Goal: Task Accomplishment & Management: Manage account settings

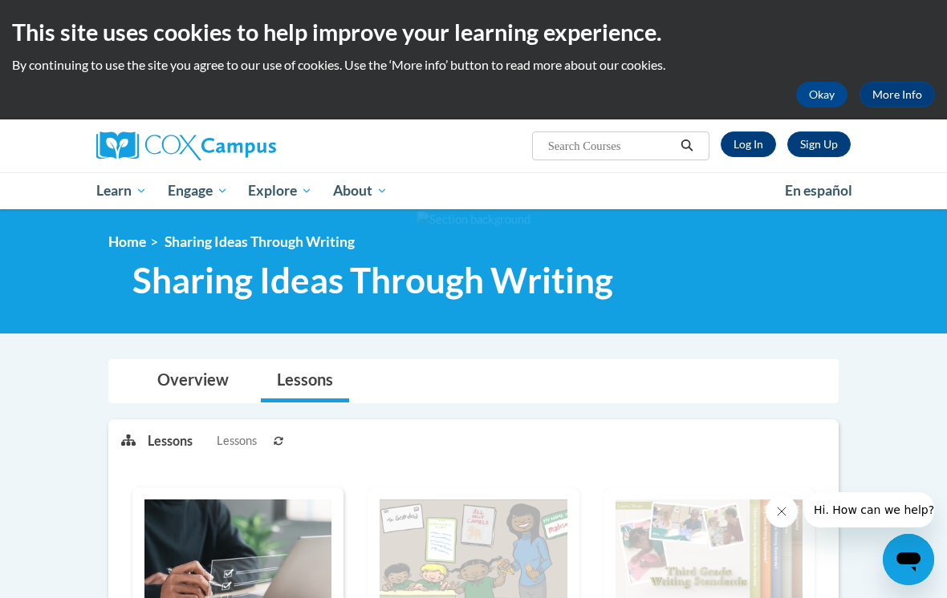
click at [657, 133] on link "Log In" at bounding box center [747, 145] width 55 height 26
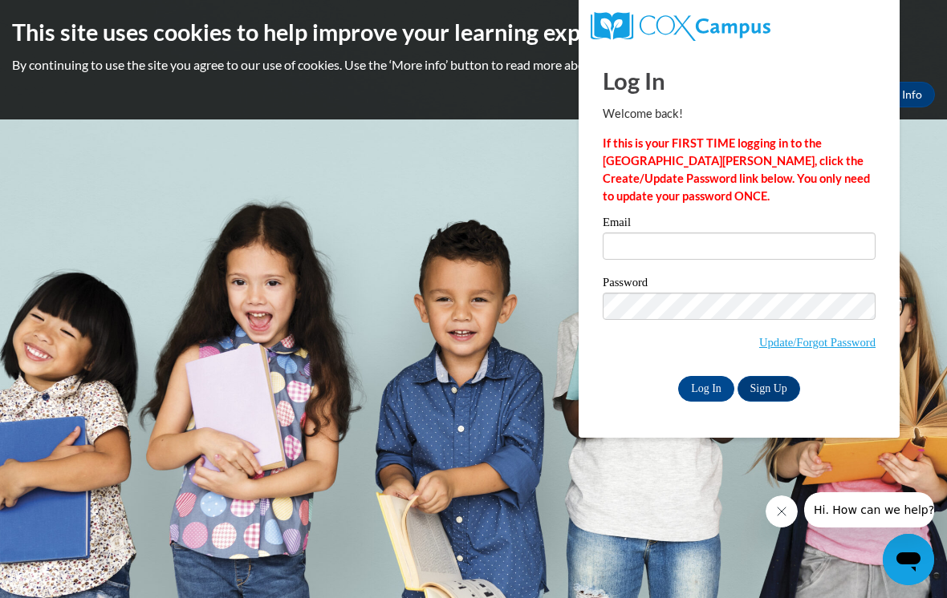
click at [671, 231] on label "Email" at bounding box center [738, 225] width 273 height 16
click at [671, 233] on input "Email" at bounding box center [738, 246] width 273 height 27
click at [683, 236] on input "Email" at bounding box center [738, 246] width 273 height 27
click at [729, 247] on input "Email" at bounding box center [738, 246] width 273 height 27
click at [458, 231] on body "This site uses cookies to help improve your learning experience. By continuing …" at bounding box center [473, 299] width 947 height 598
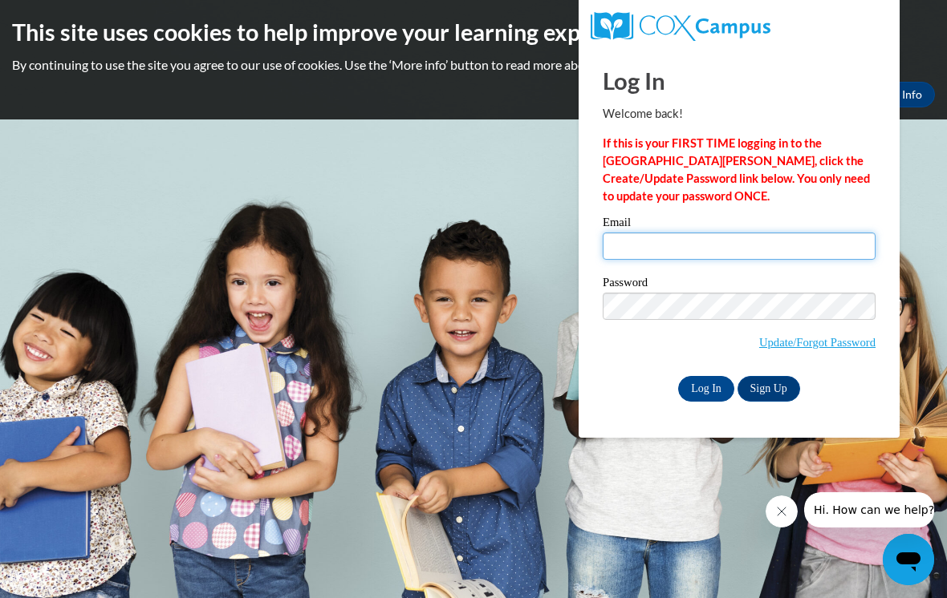
click at [675, 241] on input "Email" at bounding box center [738, 246] width 273 height 27
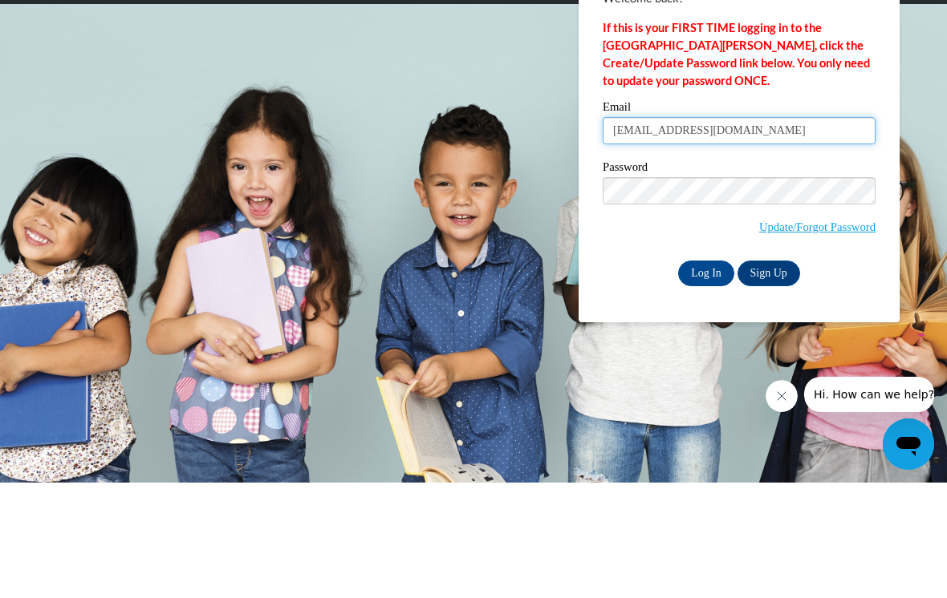
type input "nikeljohnson@yahoo.com"
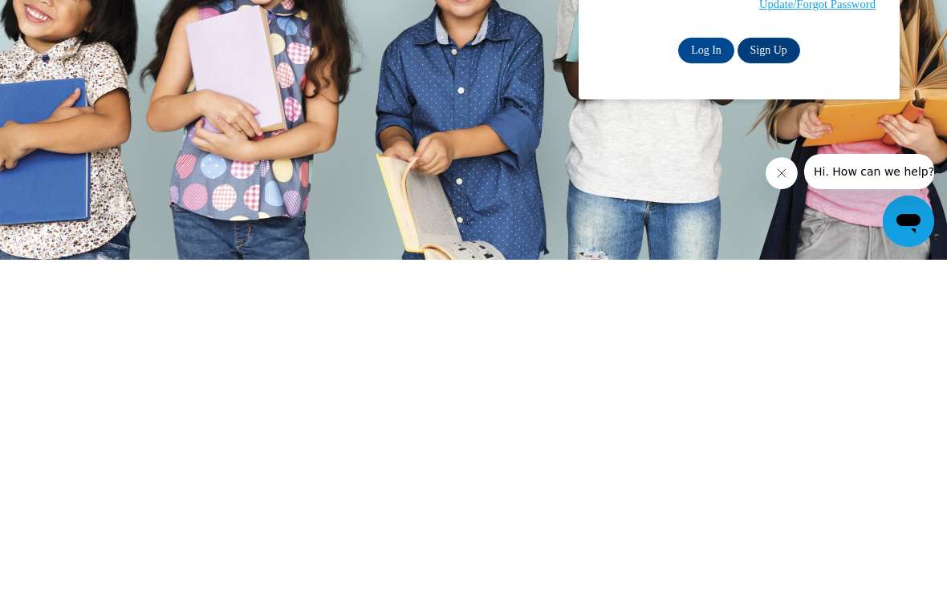
click at [701, 376] on input "Log In" at bounding box center [706, 389] width 56 height 26
click at [704, 386] on input "Log In" at bounding box center [706, 389] width 56 height 26
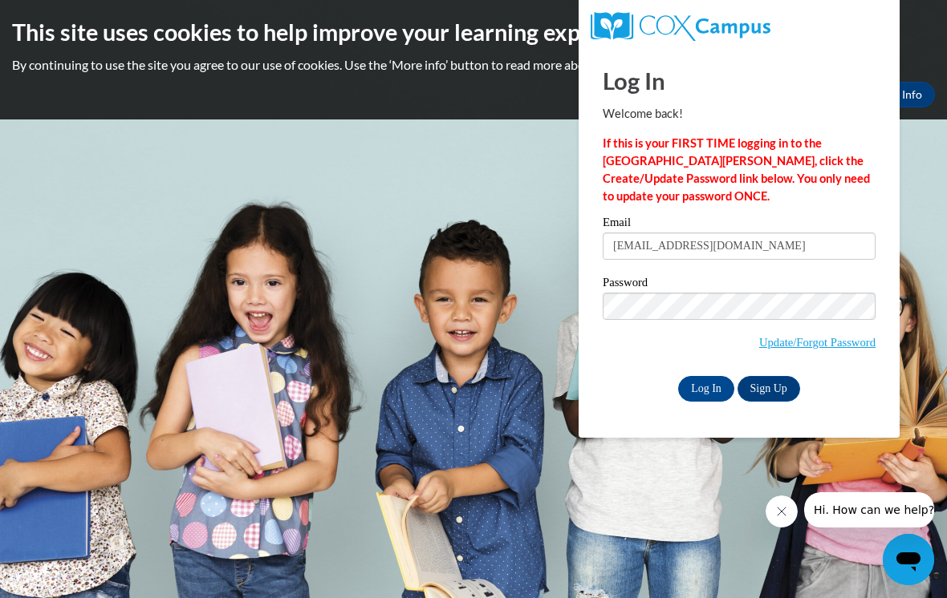
click at [937, 192] on body "This site uses cookies to help improve your learning experience. By continuing …" at bounding box center [473, 299] width 947 height 598
click at [356, 232] on body "This site uses cookies to help improve your learning experience. By continuing …" at bounding box center [473, 299] width 947 height 598
click at [704, 376] on input "Log In" at bounding box center [706, 389] width 56 height 26
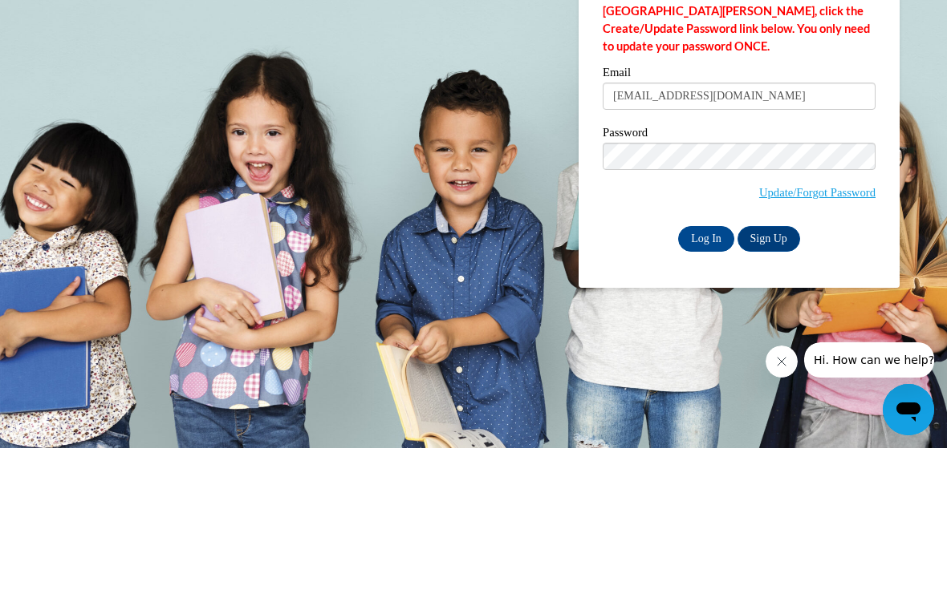
click at [423, 215] on body "This site uses cookies to help improve your learning experience. By continuing …" at bounding box center [473, 299] width 947 height 598
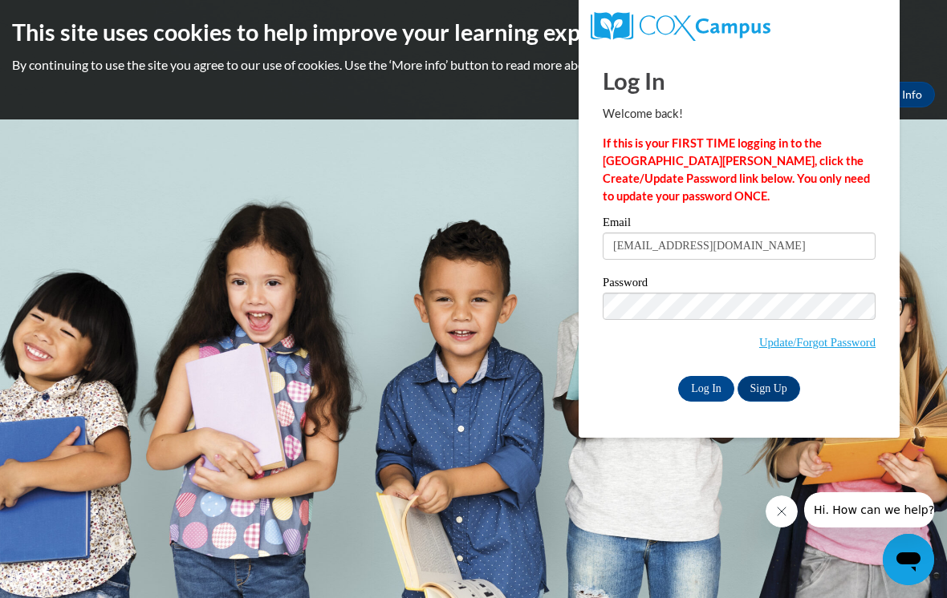
click at [775, 504] on button "Close message from company" at bounding box center [781, 512] width 32 height 32
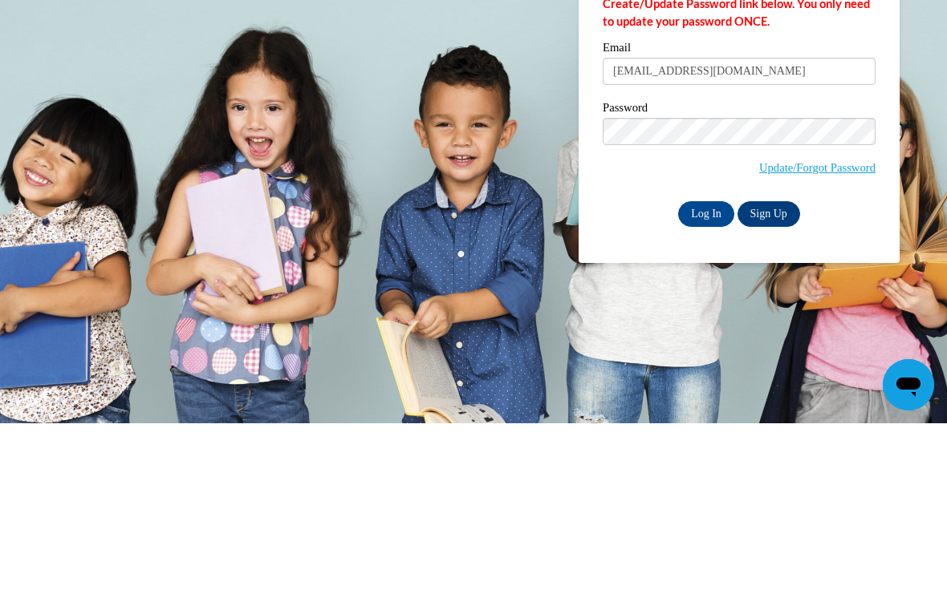
click at [699, 376] on input "Log In" at bounding box center [706, 389] width 56 height 26
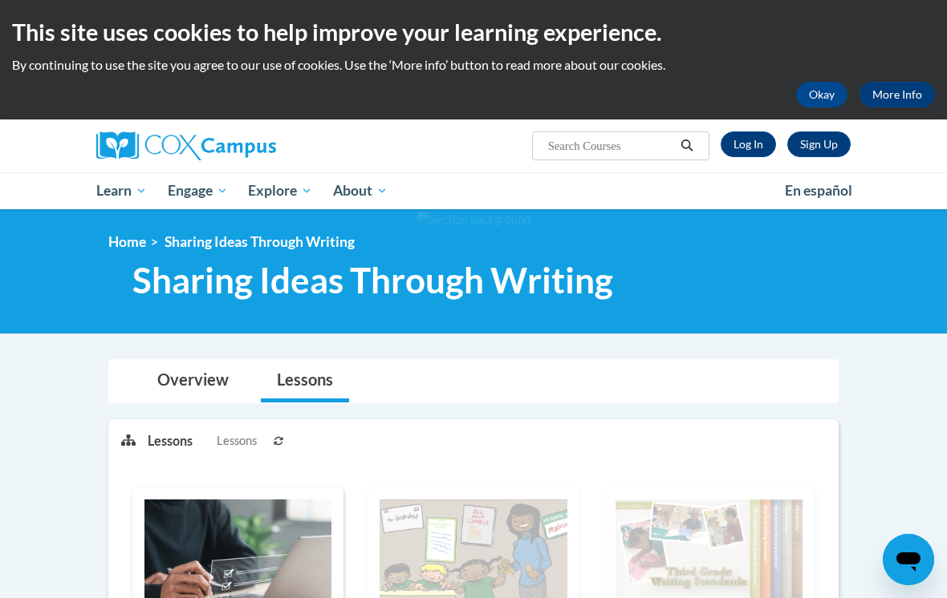
click at [808, 87] on button "Okay" at bounding box center [821, 95] width 51 height 26
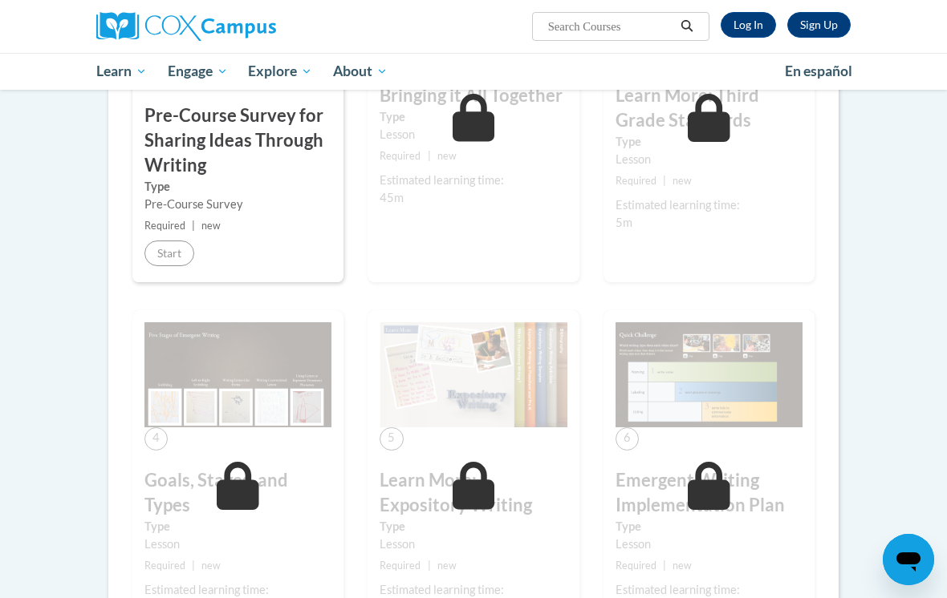
scroll to position [442, 0]
click at [155, 233] on div "1 Pre-Course Survey for Sharing Ideas Through Writing Type Pre-Course Survey Re…" at bounding box center [237, 104] width 211 height 357
click at [171, 230] on small "Required | new" at bounding box center [237, 227] width 187 height 18
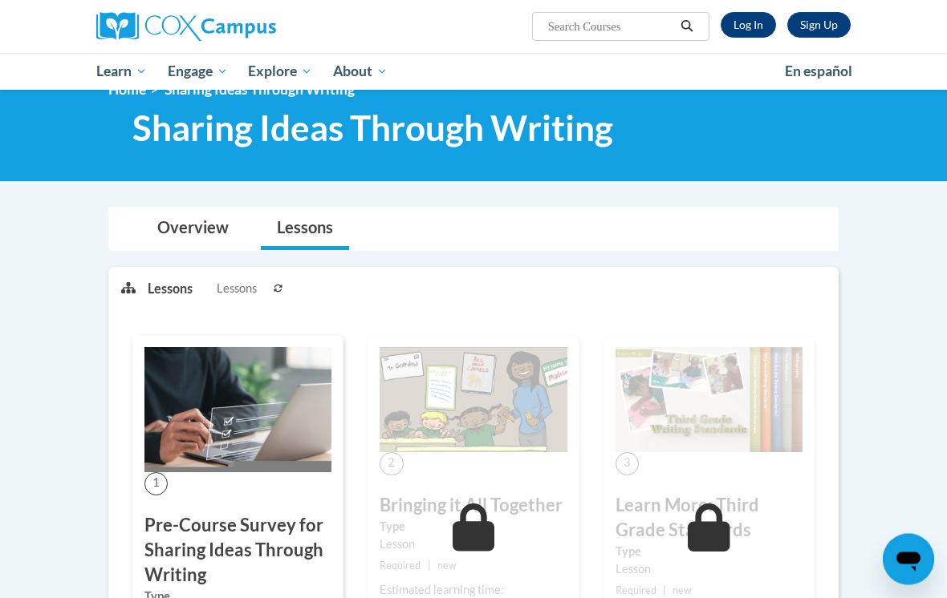
scroll to position [0, 0]
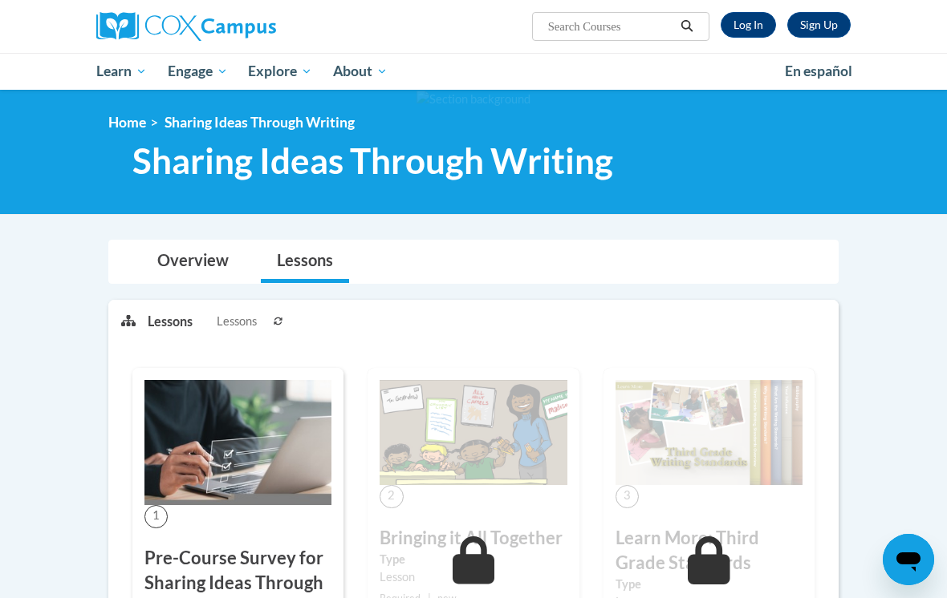
click at [131, 25] on img at bounding box center [186, 26] width 180 height 29
click at [225, 16] on img at bounding box center [186, 26] width 180 height 29
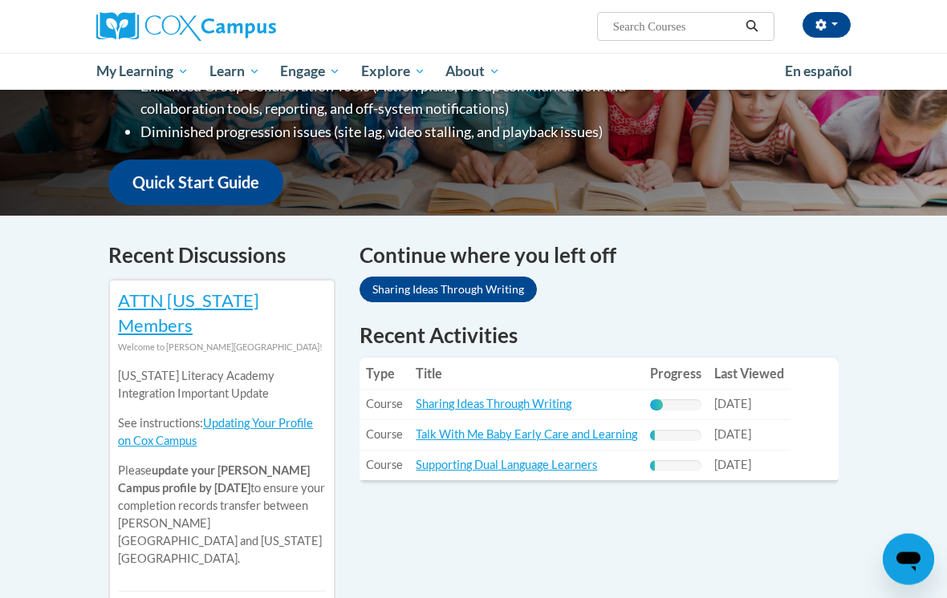
scroll to position [364, 0]
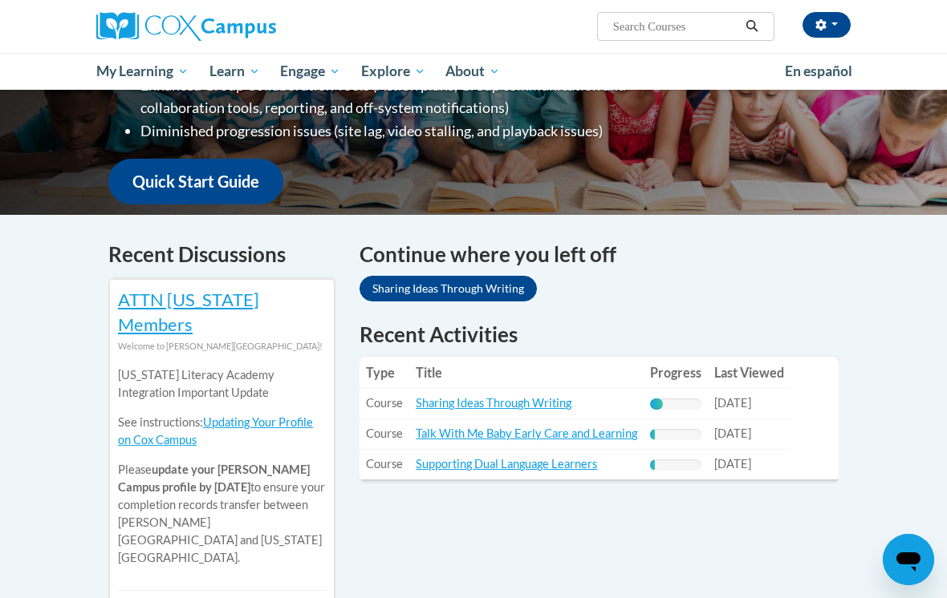
click at [485, 396] on link "Sharing Ideas Through Writing" at bounding box center [494, 403] width 156 height 14
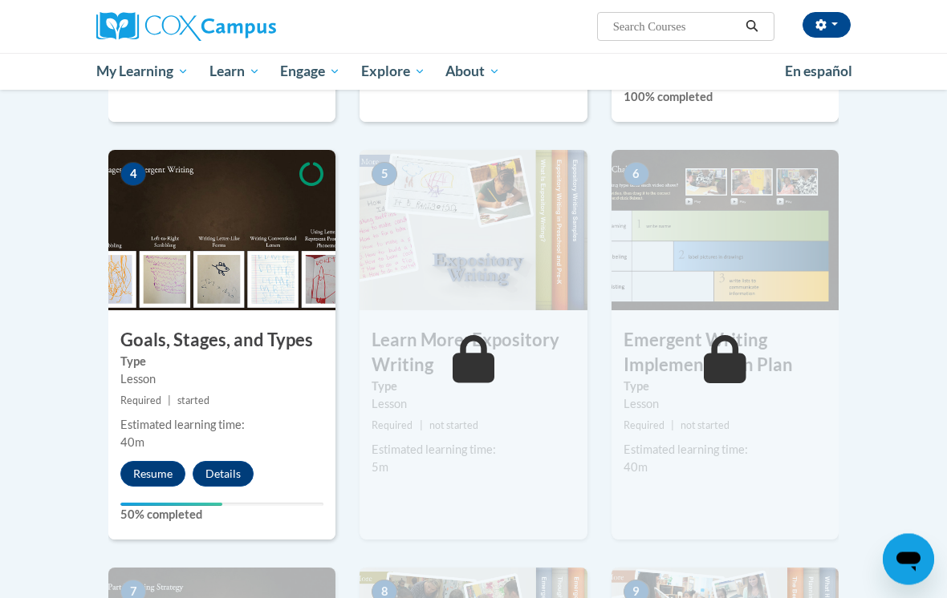
scroll to position [712, 0]
click at [156, 473] on button "Resume" at bounding box center [152, 474] width 65 height 26
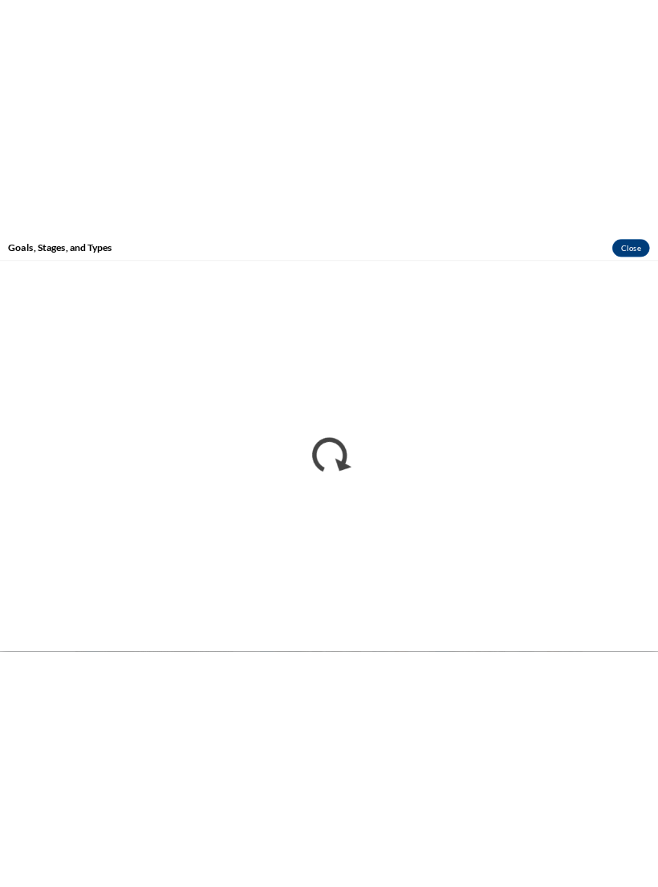
scroll to position [568, 0]
